Goal: Task Accomplishment & Management: Use online tool/utility

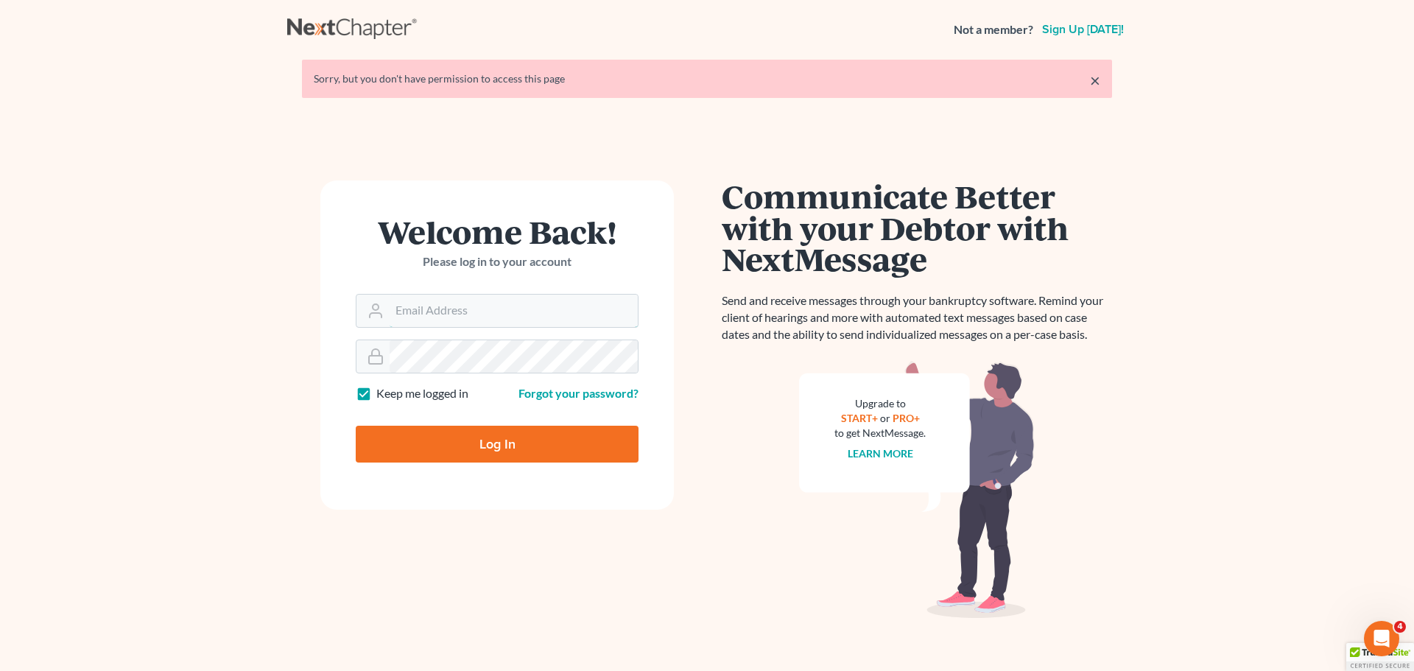
type input "[PERSON_NAME][EMAIL_ADDRESS][DOMAIN_NAME]"
click at [484, 452] on input "Log In" at bounding box center [497, 444] width 283 height 37
type input "Thinking..."
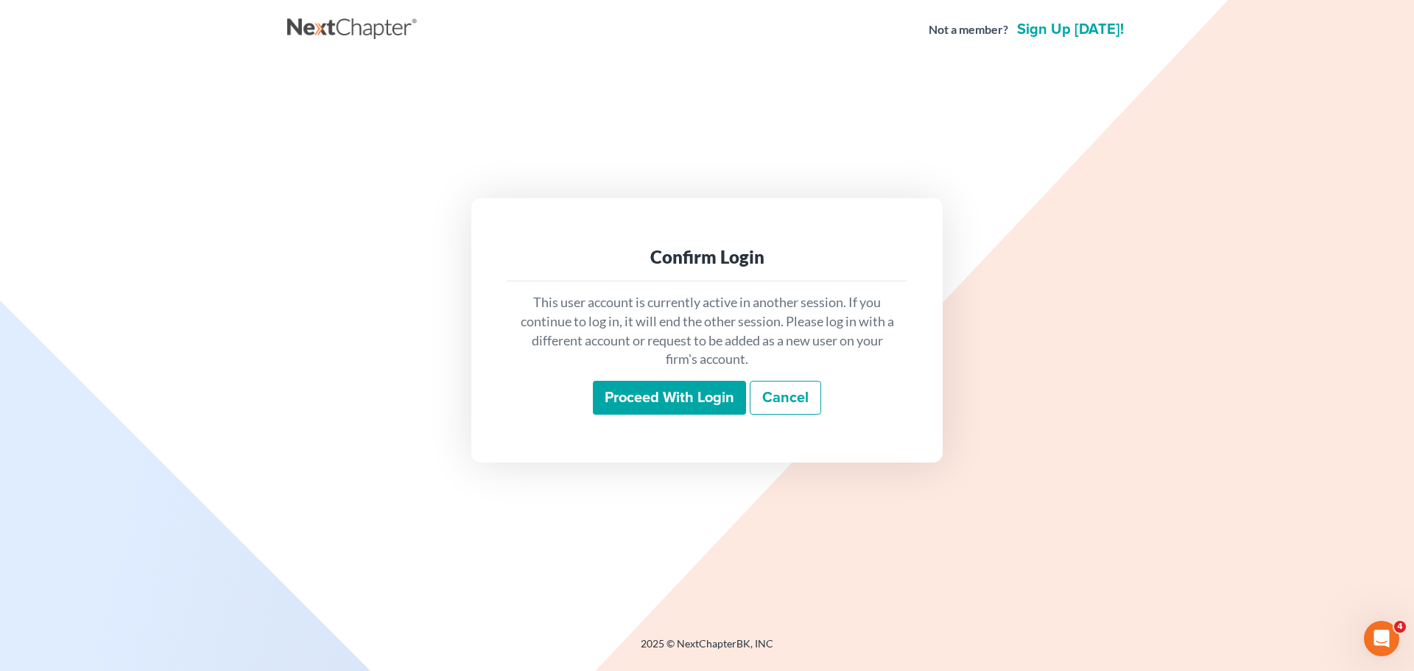
click at [639, 392] on input "Proceed with login" at bounding box center [669, 398] width 153 height 34
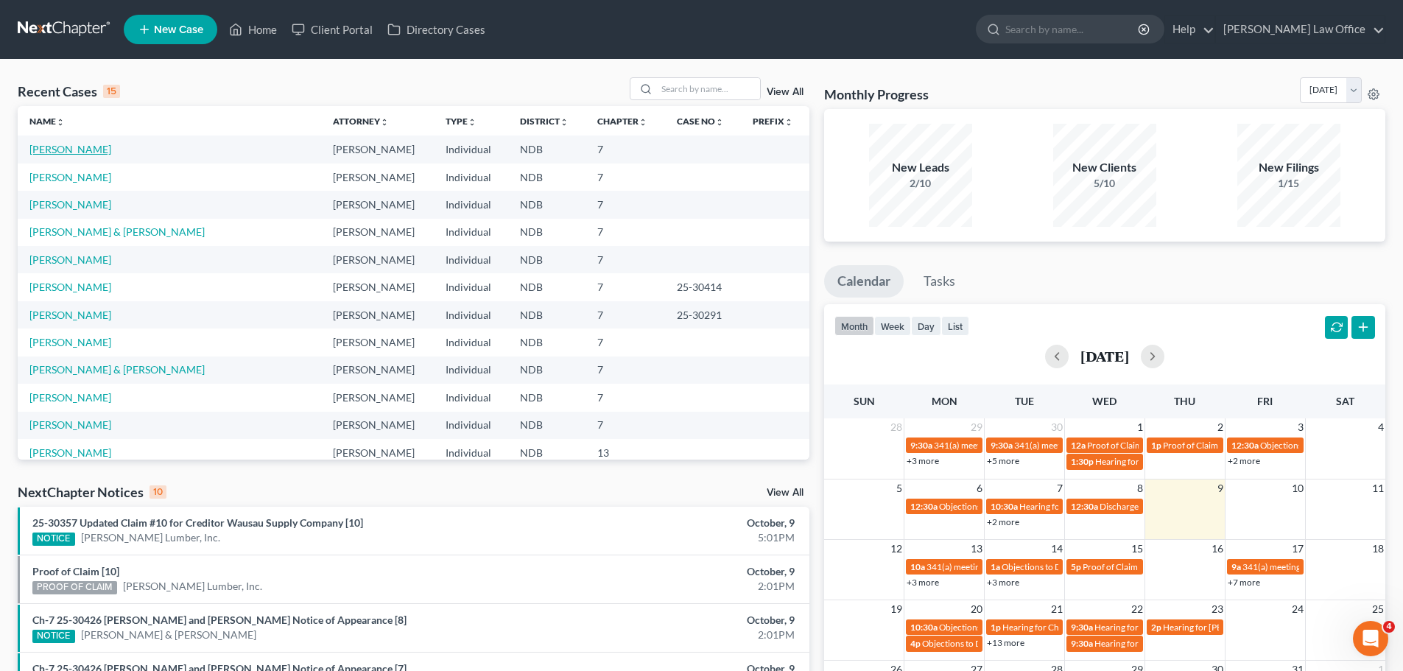
click at [35, 147] on link "[PERSON_NAME]" at bounding box center [70, 149] width 82 height 13
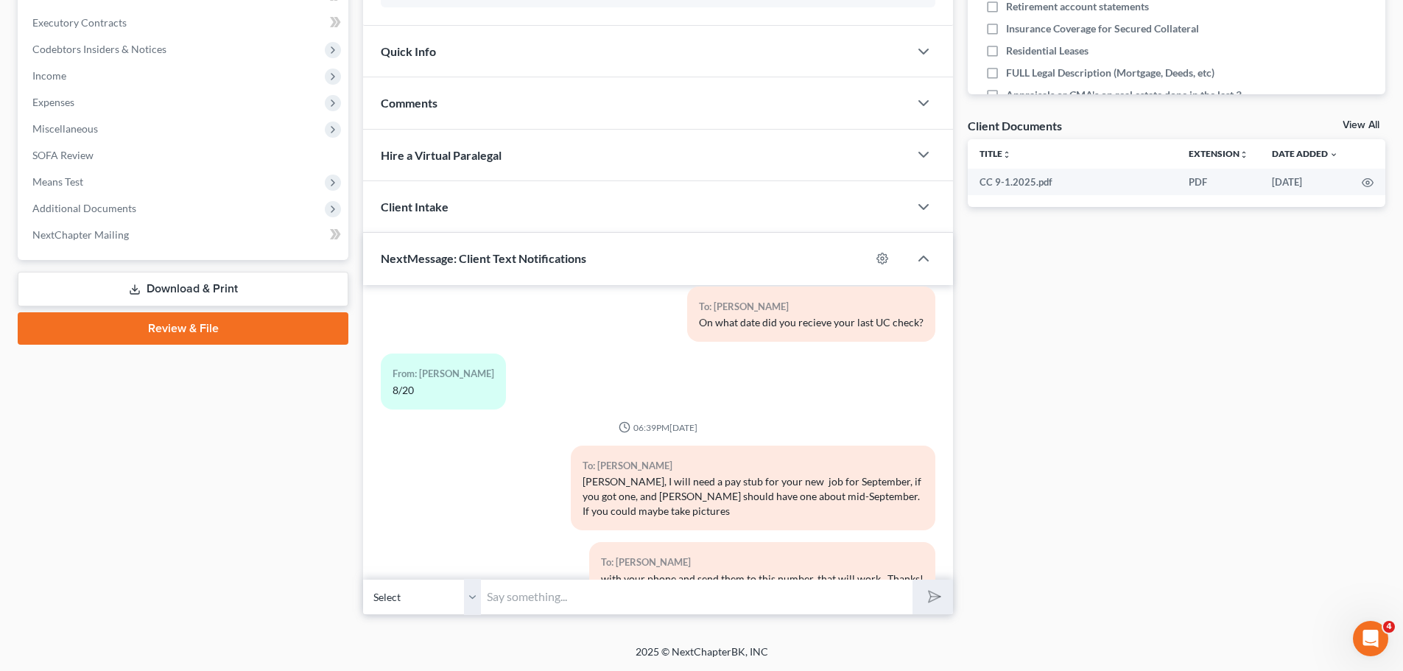
scroll to position [231, 0]
